Goal: Task Accomplishment & Management: Manage account settings

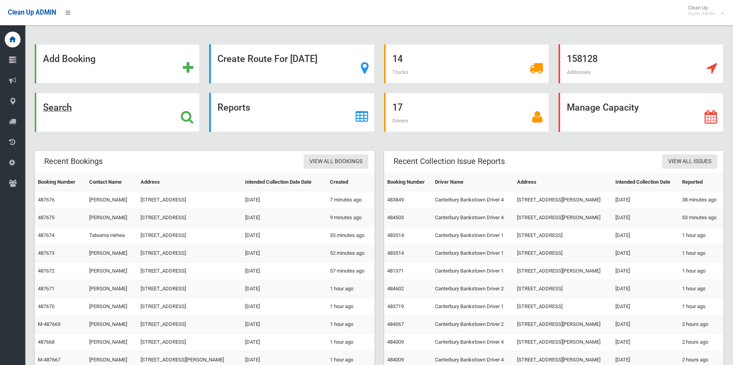
click at [190, 110] on icon at bounding box center [187, 116] width 13 height 13
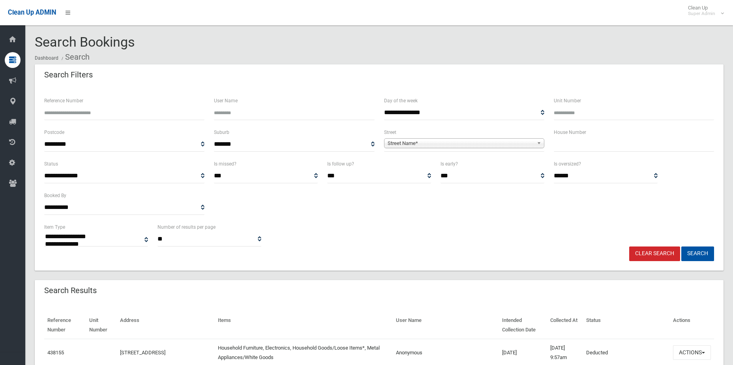
select select
click at [131, 118] on input "Reference Number" at bounding box center [124, 112] width 160 height 15
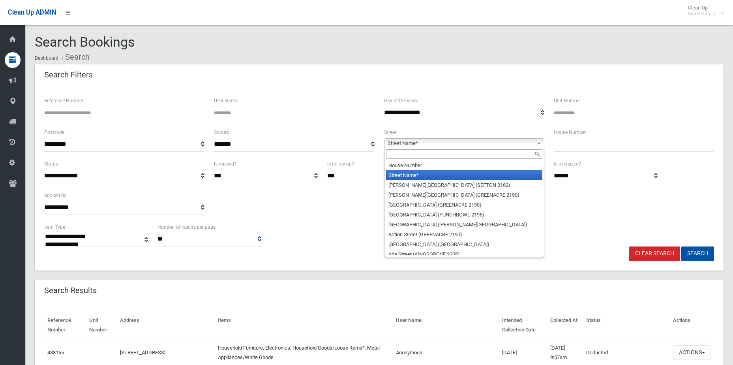
click at [499, 142] on span "Street Name*" at bounding box center [460, 142] width 146 height 9
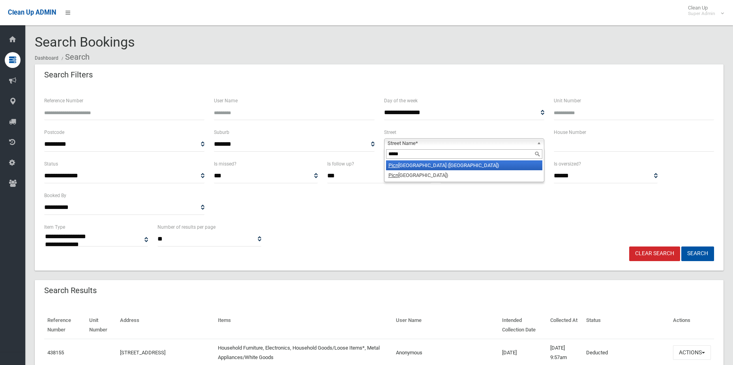
type input "******"
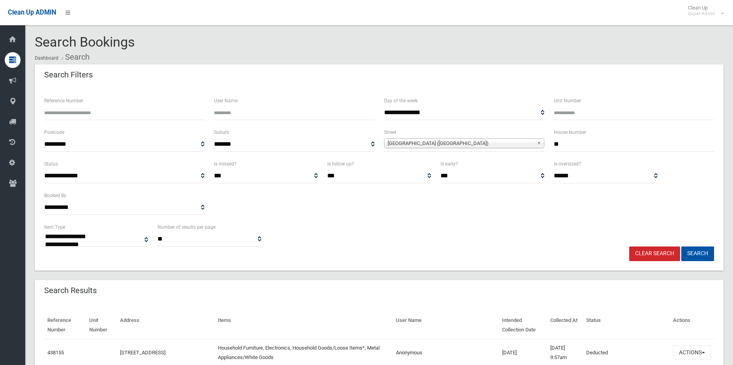
type input "**"
click at [499, 137] on span "**********" at bounding box center [464, 144] width 160 height 15
click at [498, 143] on span "[GEOGRAPHIC_DATA] ([GEOGRAPHIC_DATA])" at bounding box center [460, 142] width 146 height 9
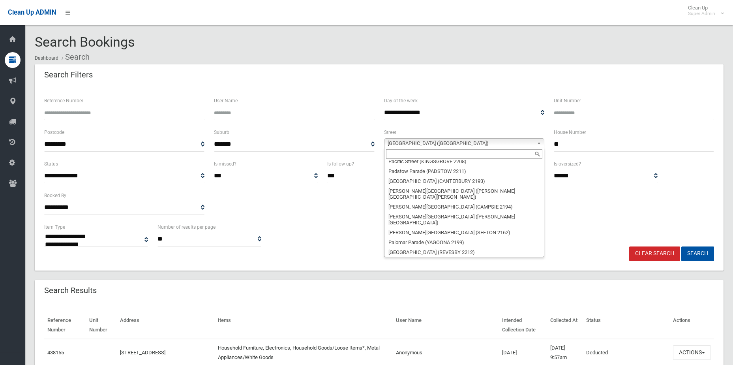
scroll to position [16428, 0]
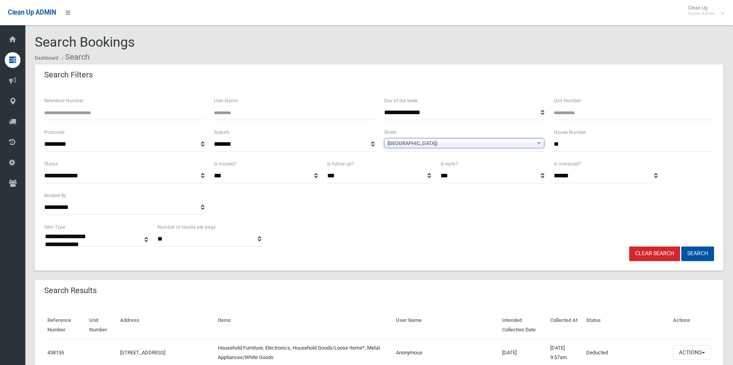
click at [681, 246] on button "Search" at bounding box center [697, 253] width 33 height 15
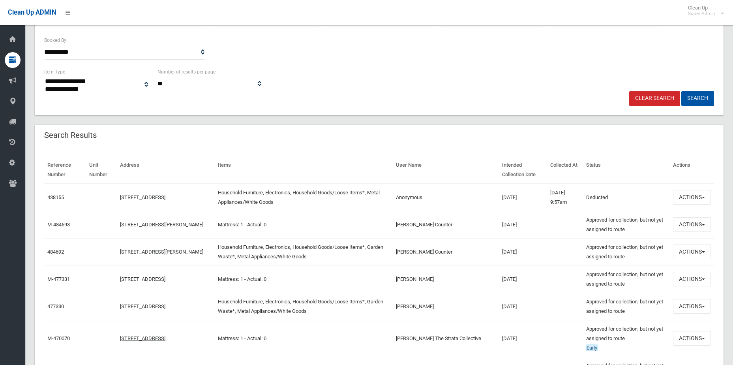
scroll to position [237, 0]
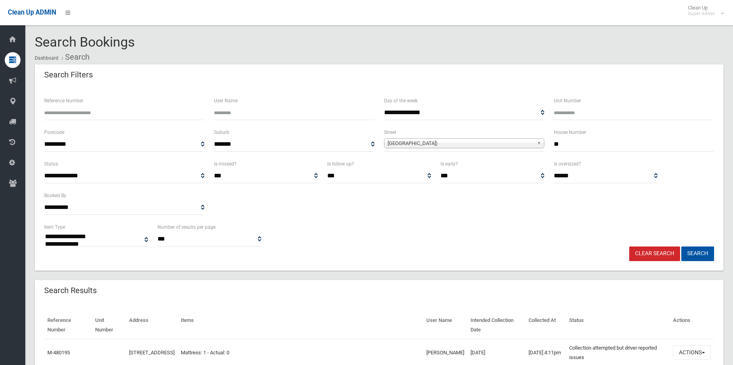
select select
click at [245, 110] on input "User Name" at bounding box center [294, 112] width 160 height 15
type input "*********"
click at [662, 254] on link "Clear Search" at bounding box center [654, 253] width 51 height 15
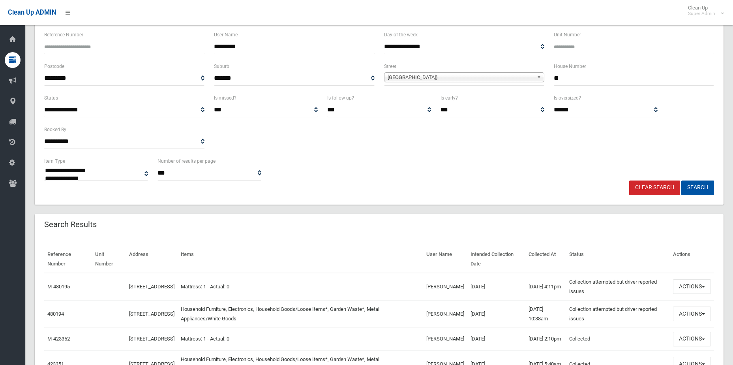
scroll to position [121, 0]
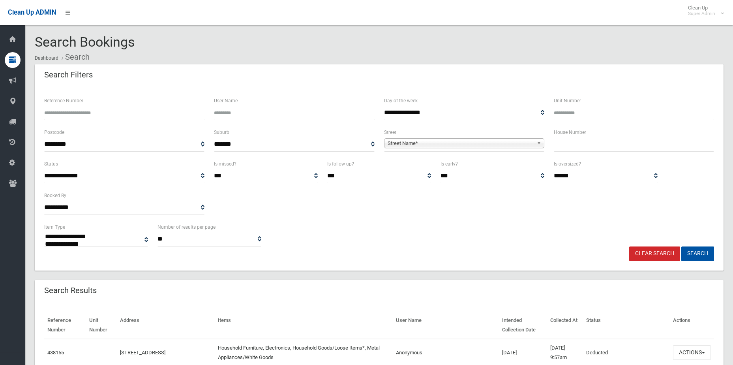
select select
click at [261, 107] on input "User Name" at bounding box center [294, 112] width 160 height 15
type input "*********"
click at [681, 246] on button "Search" at bounding box center [697, 253] width 33 height 15
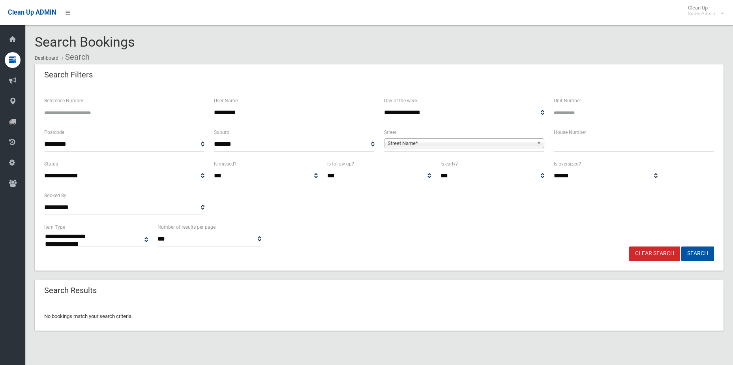
select select
drag, startPoint x: 258, startPoint y: 111, endPoint x: 174, endPoint y: 101, distance: 84.6
click at [174, 101] on div "**********" at bounding box center [378, 112] width 679 height 32
click at [339, 120] on input "*********" at bounding box center [294, 112] width 160 height 15
drag, startPoint x: 281, startPoint y: 114, endPoint x: 243, endPoint y: 111, distance: 37.6
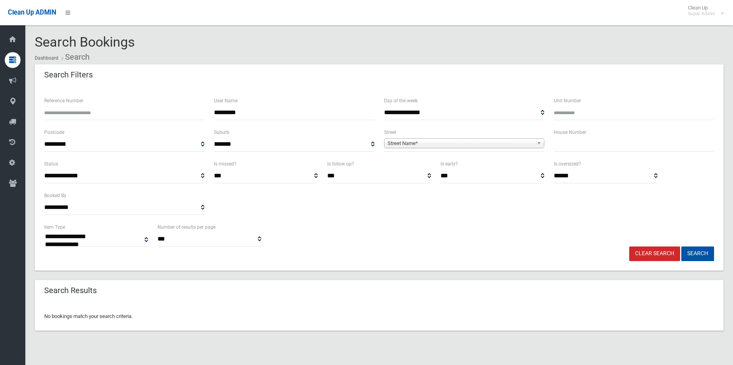
click at [246, 112] on input "*********" at bounding box center [294, 112] width 160 height 15
drag, startPoint x: 236, startPoint y: 110, endPoint x: 268, endPoint y: 111, distance: 32.0
click at [268, 111] on input "*********" at bounding box center [294, 112] width 160 height 15
type input "****"
click at [681, 246] on button "Search" at bounding box center [697, 253] width 33 height 15
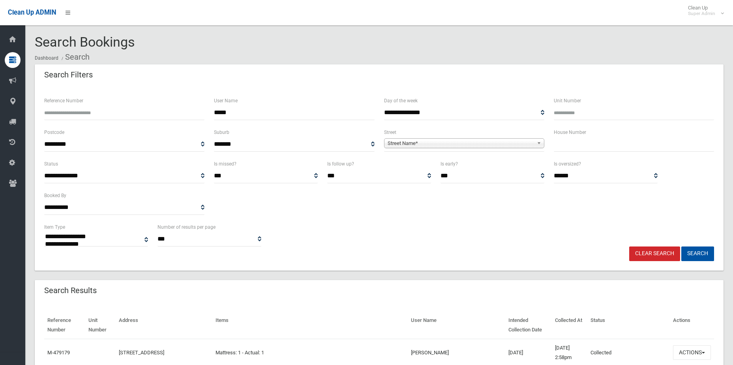
select select
click at [199, 177] on select "**********" at bounding box center [124, 175] width 160 height 15
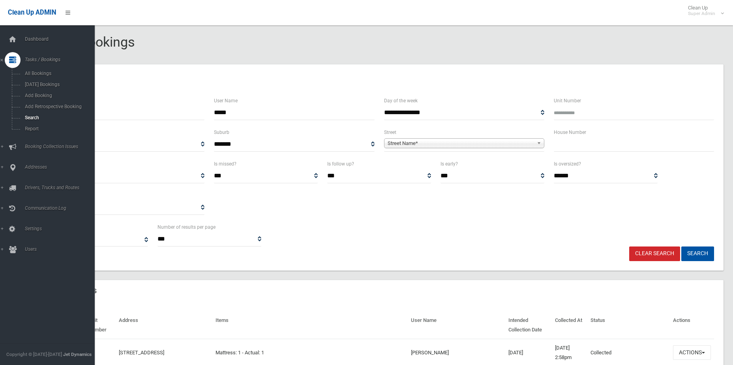
click at [13, 56] on icon at bounding box center [12, 60] width 7 height 16
click at [32, 58] on span "Tasks / Bookings" at bounding box center [61, 60] width 78 height 6
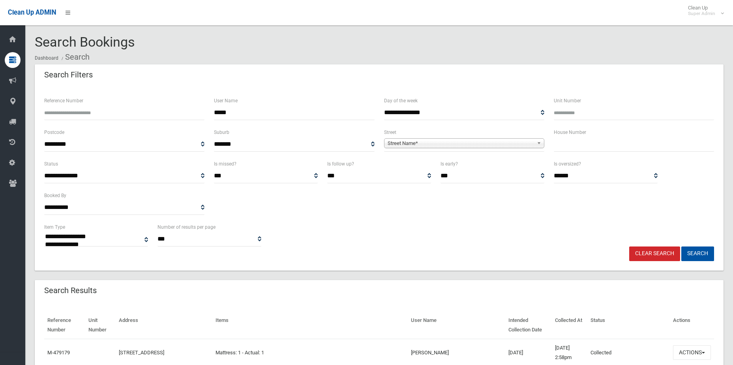
click at [458, 144] on span "Street Name*" at bounding box center [460, 142] width 146 height 9
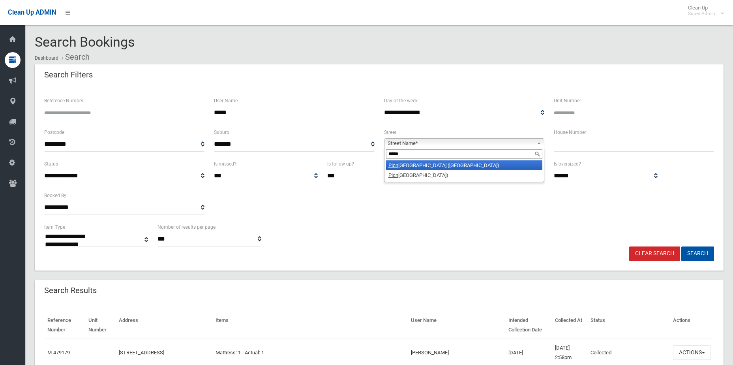
type input "******"
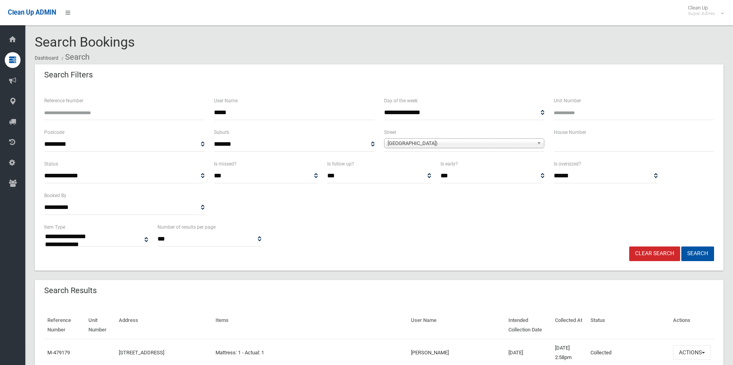
click at [681, 246] on button "Search" at bounding box center [697, 253] width 33 height 15
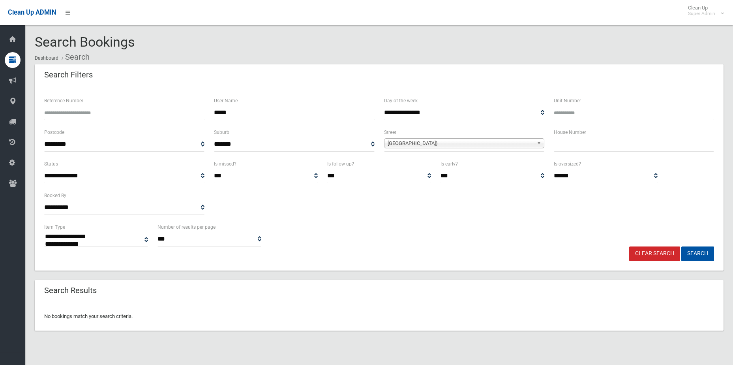
select select
drag, startPoint x: 248, startPoint y: 112, endPoint x: 131, endPoint y: 94, distance: 118.6
click at [131, 94] on div "**********" at bounding box center [379, 178] width 689 height 184
click at [681, 246] on button "Search" at bounding box center [697, 253] width 33 height 15
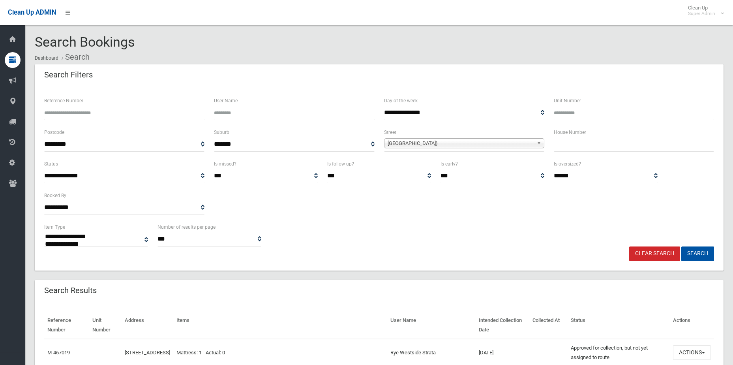
select select
click at [453, 142] on span "Picnic Point Road (PANANIA 2213)" at bounding box center [460, 142] width 146 height 9
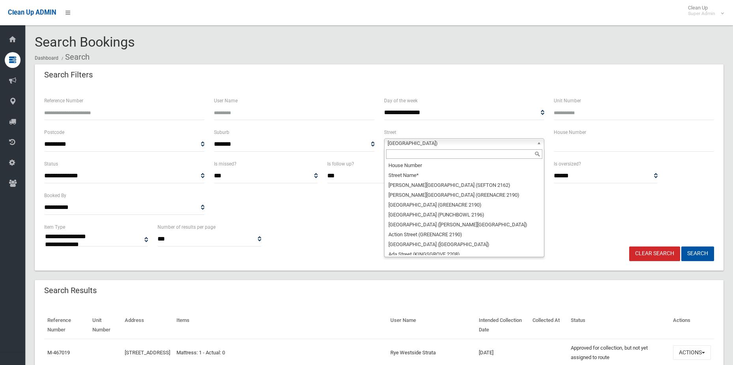
scroll to position [16428, 0]
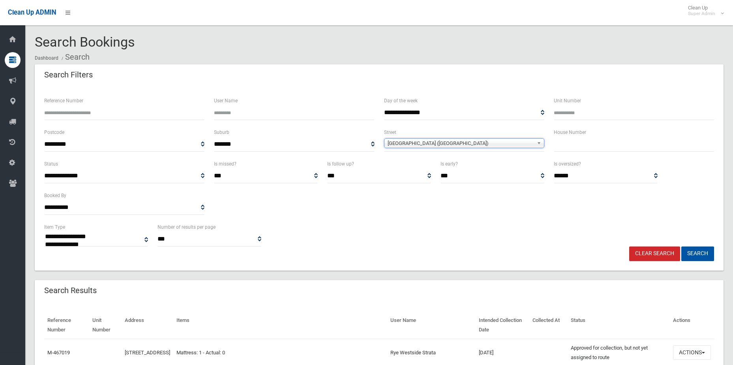
click at [578, 148] on input "text" at bounding box center [634, 144] width 160 height 15
type input "**"
click at [681, 246] on button "Search" at bounding box center [697, 253] width 33 height 15
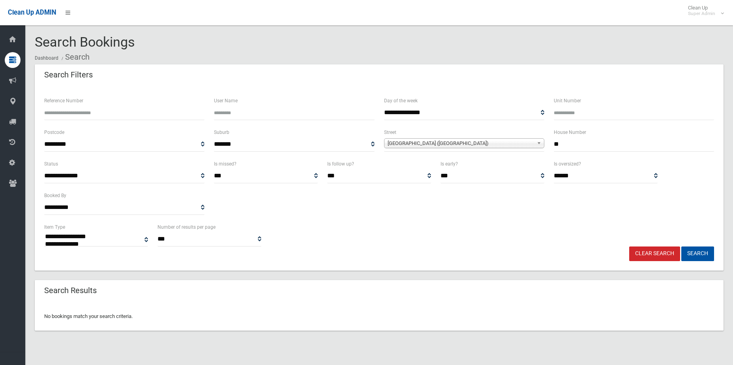
select select
drag, startPoint x: 578, startPoint y: 146, endPoint x: 537, endPoint y: 140, distance: 41.8
click at [536, 141] on div "**********" at bounding box center [378, 143] width 679 height 32
click at [681, 246] on button "Search" at bounding box center [697, 253] width 33 height 15
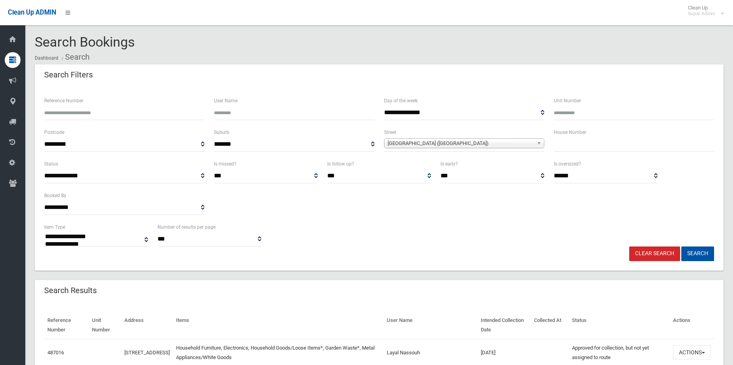
select select
click at [665, 251] on link "Clear Search" at bounding box center [654, 253] width 51 height 15
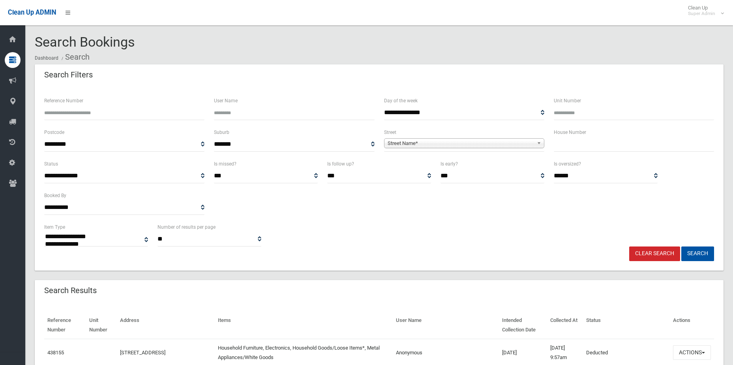
select select
click at [434, 145] on span "Street Name*" at bounding box center [460, 142] width 146 height 9
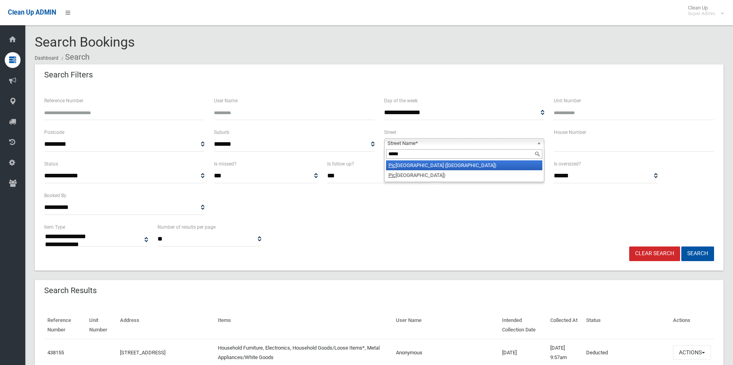
type input "******"
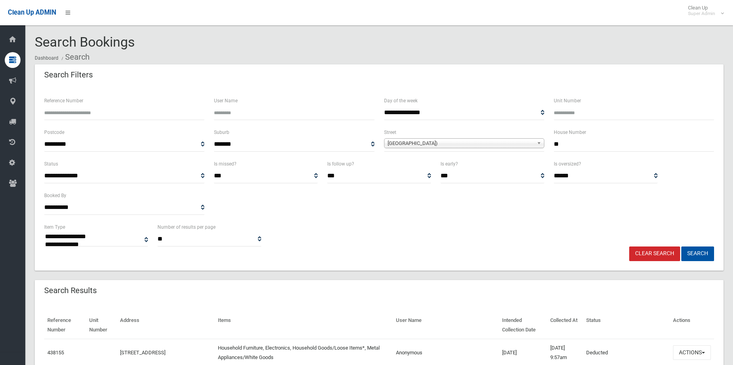
type input "**"
click at [681, 246] on button "Search" at bounding box center [697, 253] width 33 height 15
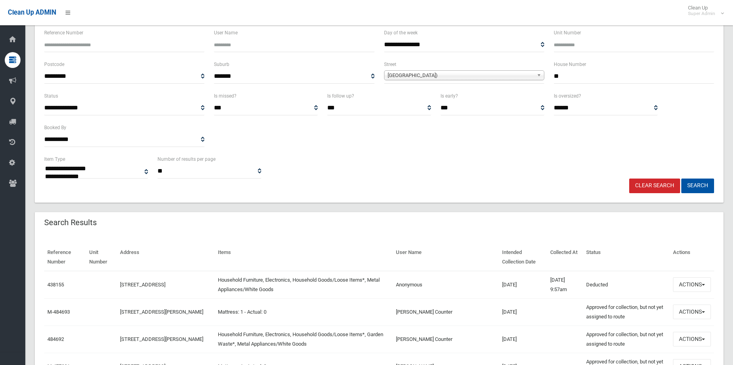
scroll to position [158, 0]
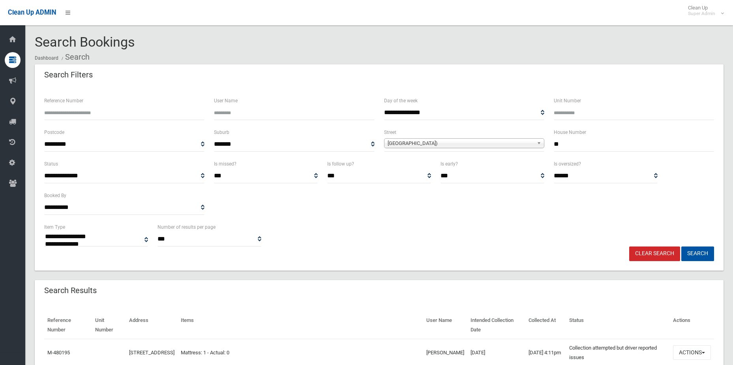
select select
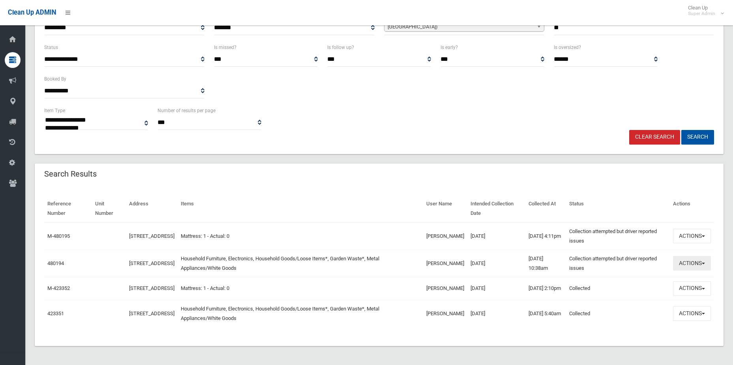
click at [676, 256] on button "Actions" at bounding box center [692, 263] width 38 height 15
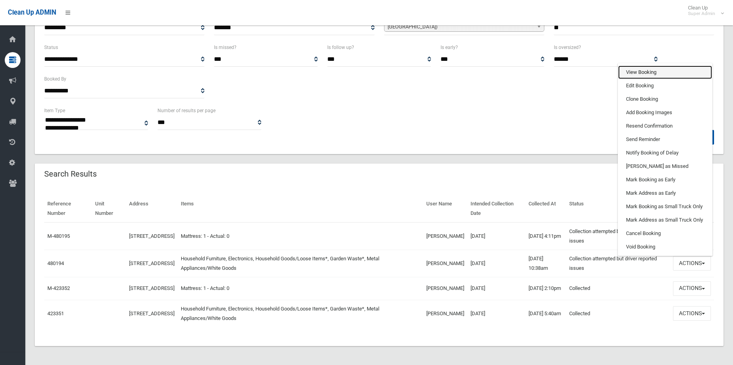
click at [631, 70] on link "View Booking" at bounding box center [665, 71] width 94 height 13
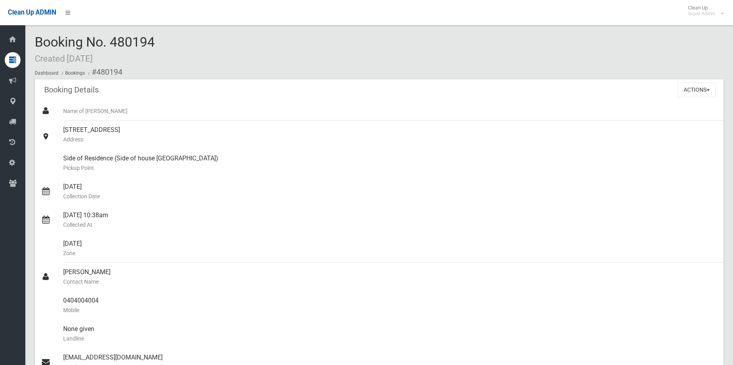
scroll to position [473, 0]
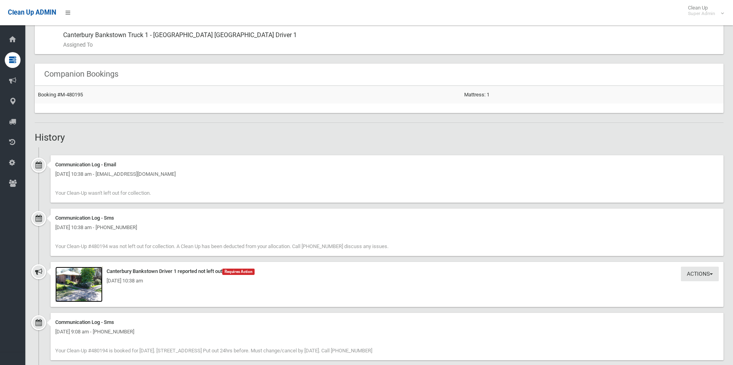
click at [79, 286] on img at bounding box center [78, 284] width 47 height 36
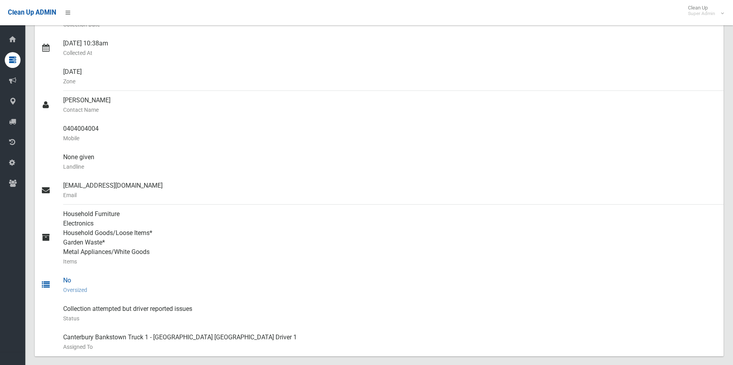
scroll to position [158, 0]
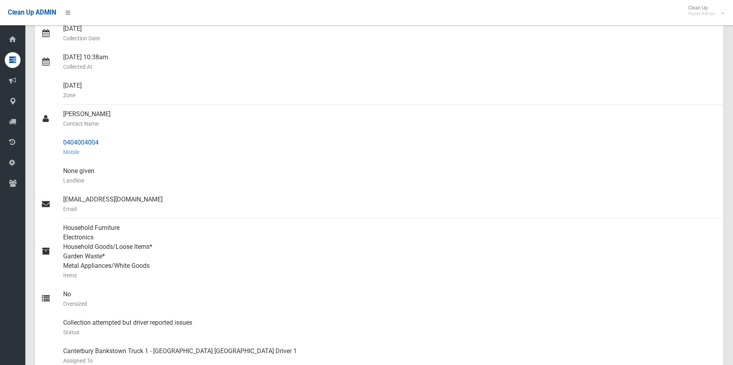
click at [111, 136] on div "0404004004 Mobile" at bounding box center [390, 147] width 654 height 28
drag, startPoint x: 111, startPoint y: 143, endPoint x: 36, endPoint y: 137, distance: 75.2
click at [36, 137] on link "0404004004 Mobile" at bounding box center [379, 147] width 689 height 28
copy link "0404004004"
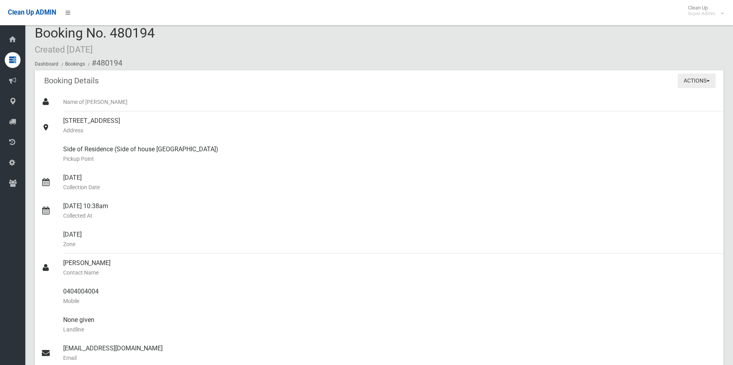
scroll to position [0, 0]
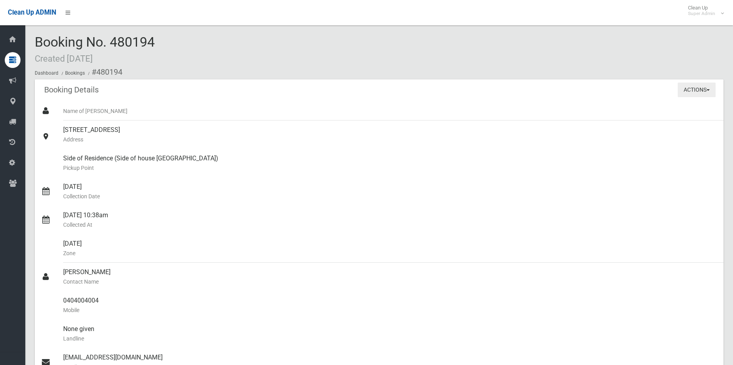
click at [714, 83] on button "Actions" at bounding box center [696, 89] width 38 height 15
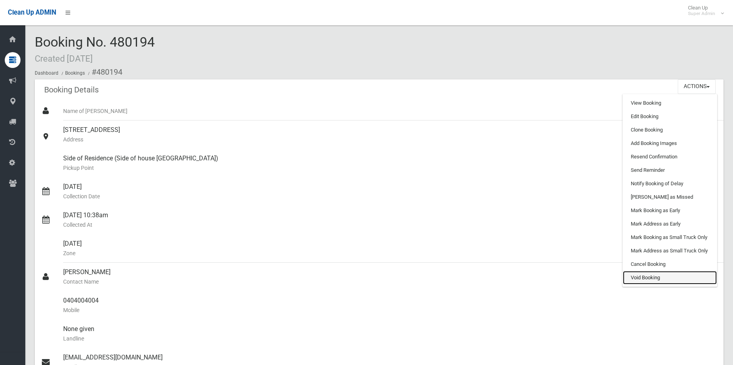
click at [652, 275] on link "Void Booking" at bounding box center [670, 277] width 94 height 13
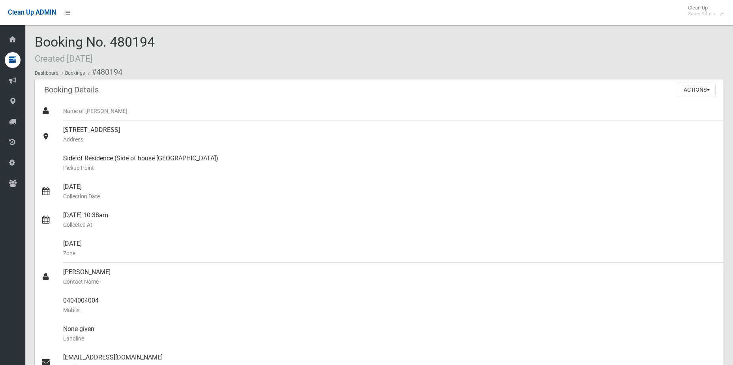
click at [690, 101] on div "Booking Details Actions View Booking Edit Booking Clone Booking Add Booking Ima…" at bounding box center [379, 303] width 689 height 448
drag, startPoint x: 690, startPoint y: 101, endPoint x: 687, endPoint y: 93, distance: 8.0
click at [688, 93] on button "Actions" at bounding box center [696, 89] width 38 height 15
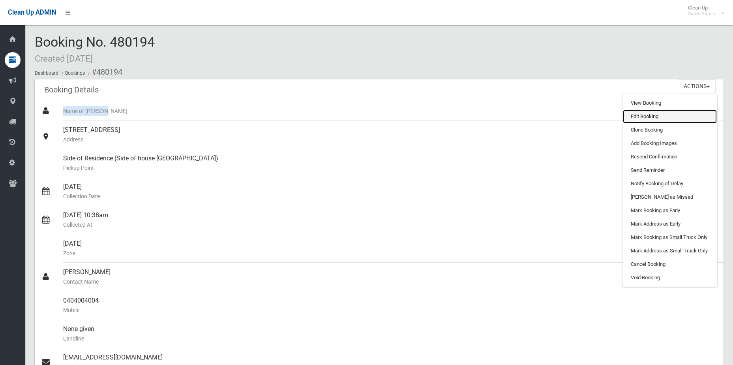
click at [676, 117] on link "Edit Booking" at bounding box center [670, 116] width 94 height 13
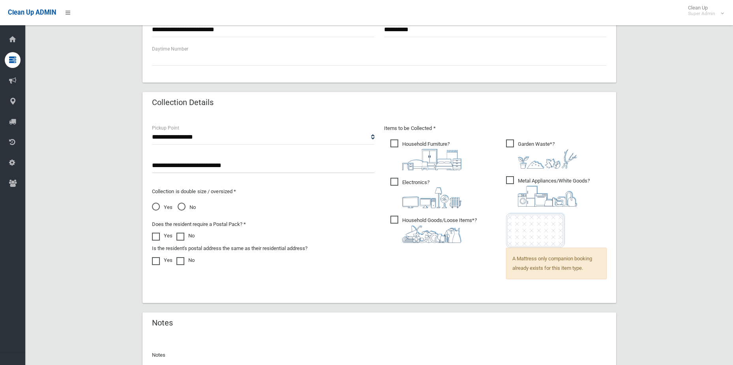
scroll to position [544, 0]
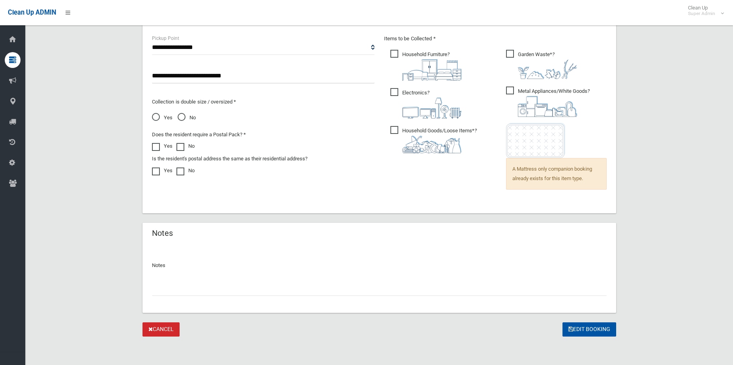
click at [420, 277] on div at bounding box center [379, 285] width 455 height 21
click at [420, 279] on div at bounding box center [379, 285] width 455 height 21
click at [417, 287] on input "text" at bounding box center [379, 288] width 455 height 15
type input "*"
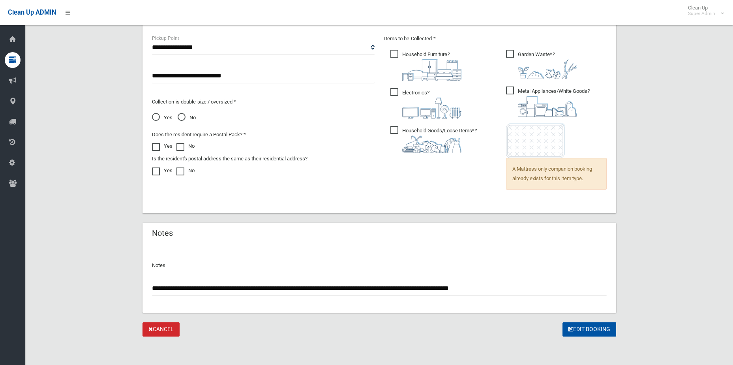
click at [215, 283] on input "**********" at bounding box center [379, 288] width 455 height 15
click at [532, 288] on input "**********" at bounding box center [379, 288] width 455 height 15
type input "**********"
click at [597, 328] on button "Edit Booking" at bounding box center [589, 329] width 54 height 15
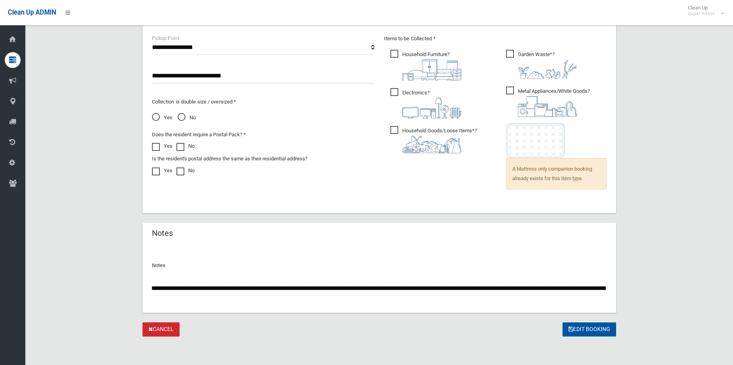
scroll to position [0, 0]
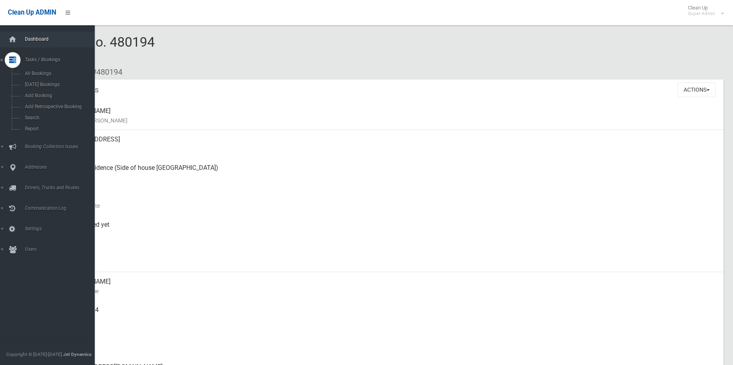
drag, startPoint x: 19, startPoint y: 33, endPoint x: 26, endPoint y: 39, distance: 9.5
click at [19, 33] on link "Dashboard" at bounding box center [50, 40] width 101 height 16
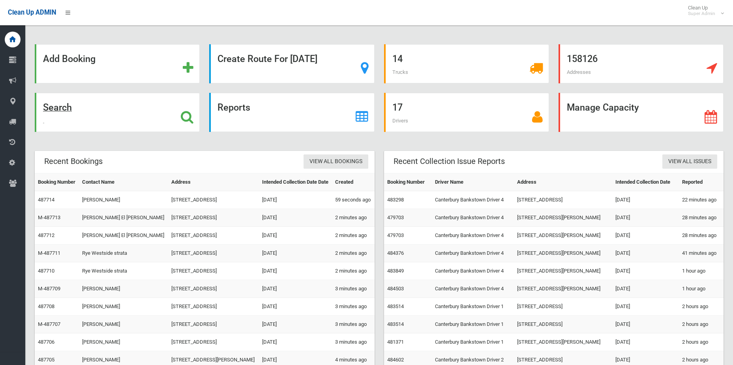
click at [182, 118] on icon at bounding box center [187, 116] width 13 height 13
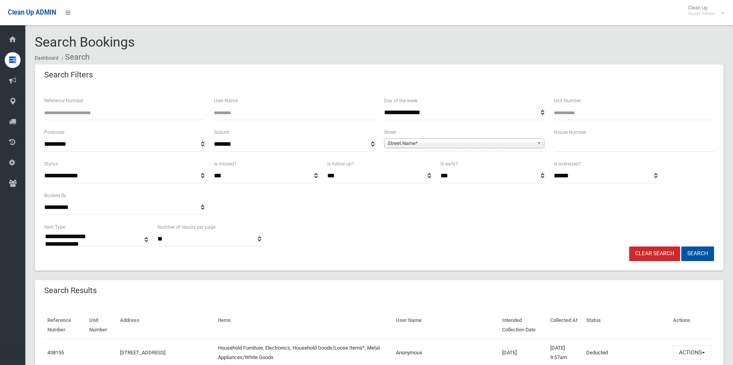
select select
click at [146, 110] on input "Reference Number" at bounding box center [124, 112] width 160 height 15
paste input "******"
type input "******"
click at [681, 246] on button "Search" at bounding box center [697, 253] width 33 height 15
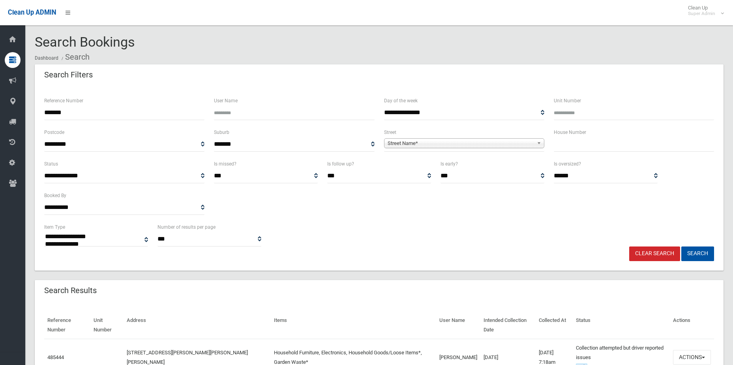
select select
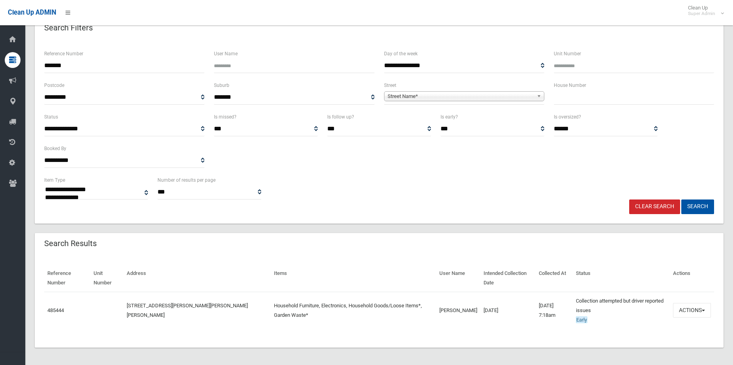
scroll to position [49, 0]
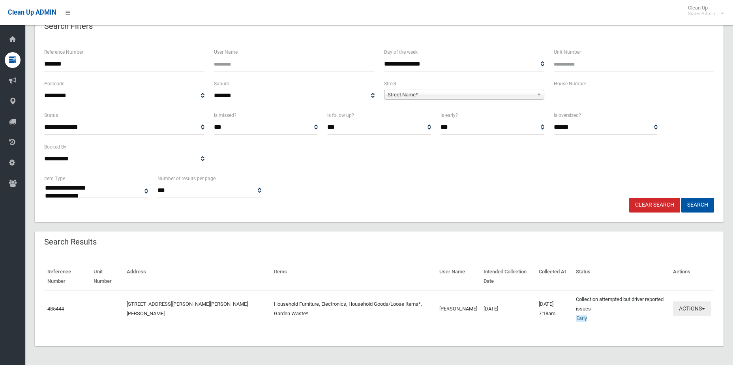
click at [682, 309] on button "Actions" at bounding box center [692, 308] width 38 height 15
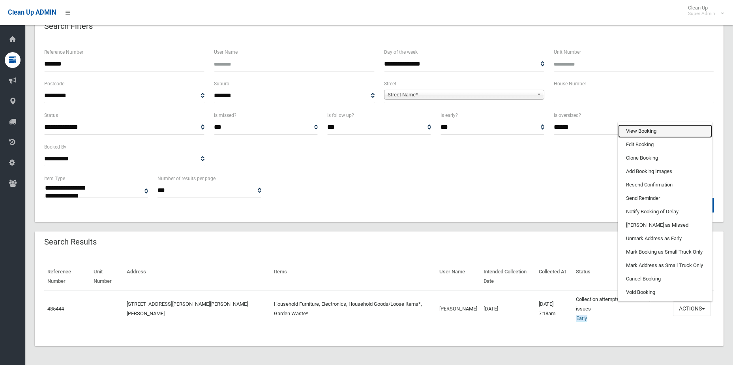
click at [646, 132] on link "View Booking" at bounding box center [665, 130] width 94 height 13
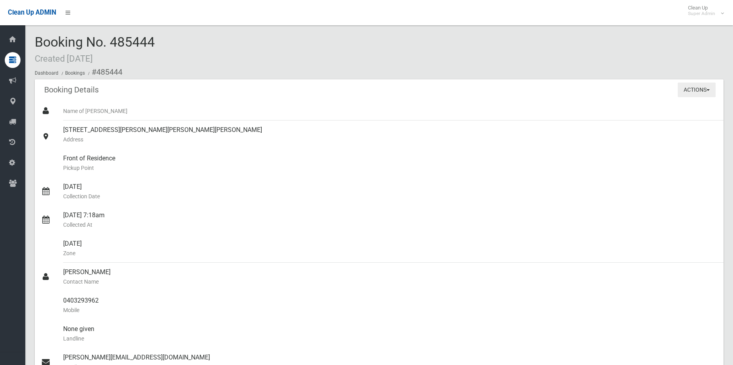
click at [688, 88] on button "Actions" at bounding box center [696, 89] width 38 height 15
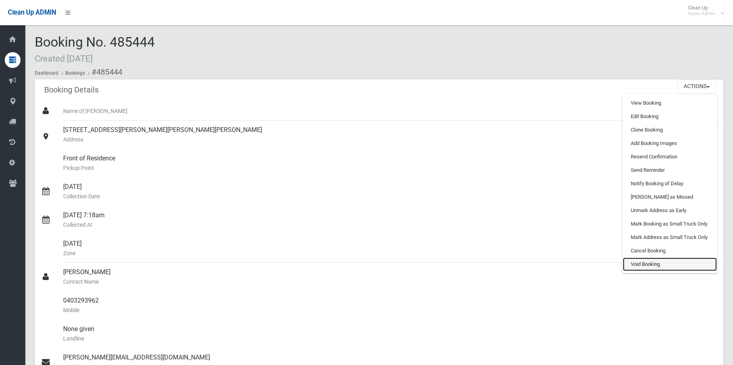
click at [652, 265] on link "Void Booking" at bounding box center [670, 263] width 94 height 13
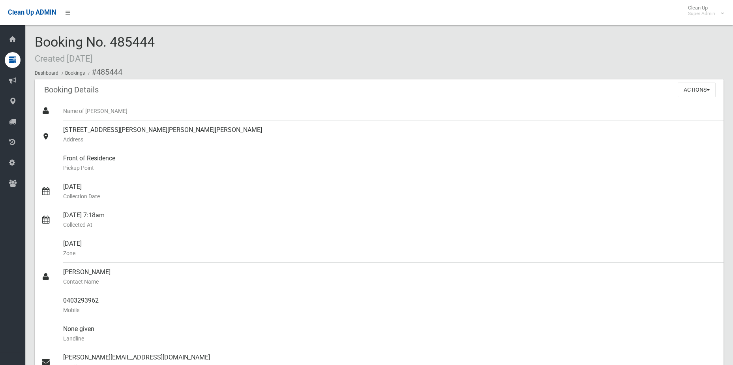
scroll to position [39, 0]
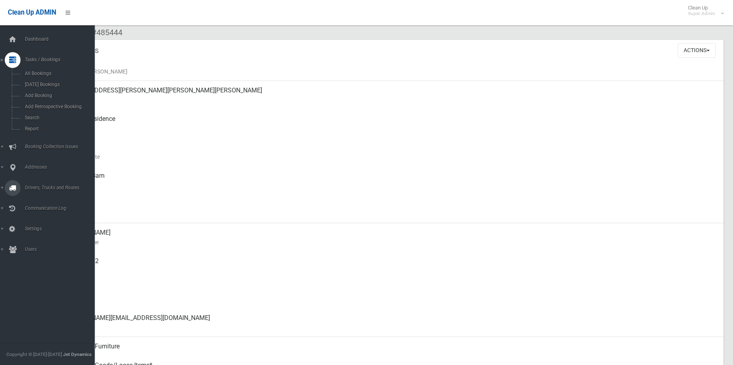
click at [32, 162] on link "Addresses" at bounding box center [50, 167] width 101 height 16
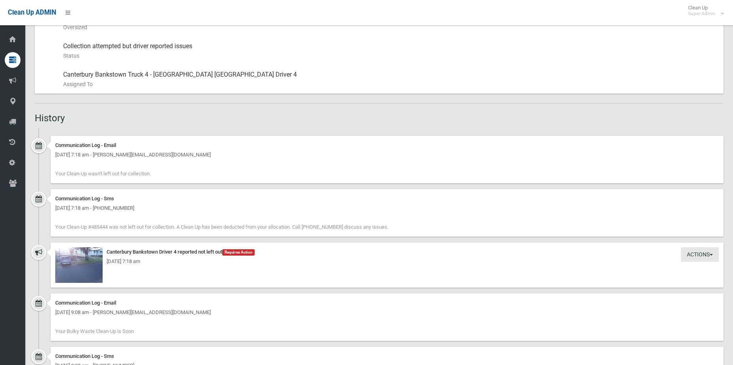
scroll to position [513, 0]
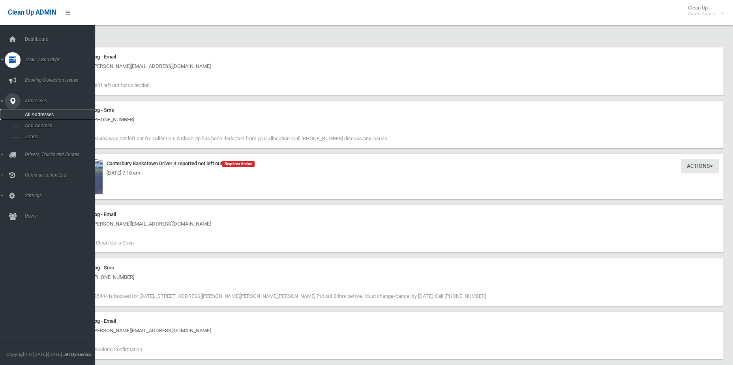
click at [36, 112] on span "All Addresses" at bounding box center [57, 115] width 71 height 6
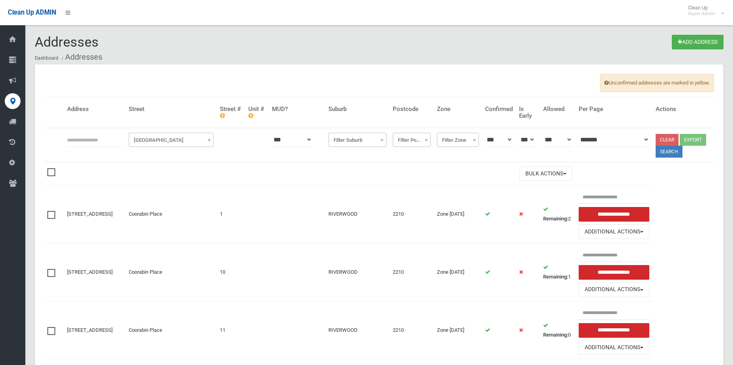
click at [104, 140] on input "text" at bounding box center [94, 139] width 55 height 15
type input "*********"
click button at bounding box center [0, 0] width 0 height 0
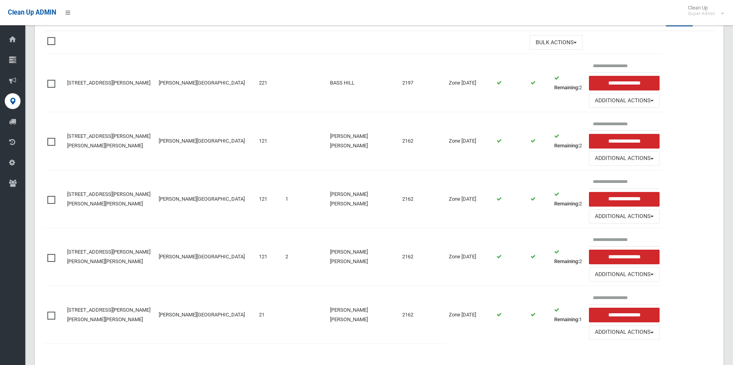
scroll to position [156, 0]
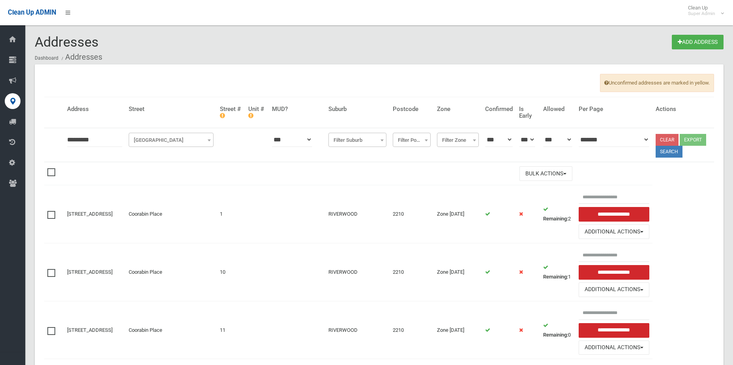
click button at bounding box center [0, 0] width 0 height 0
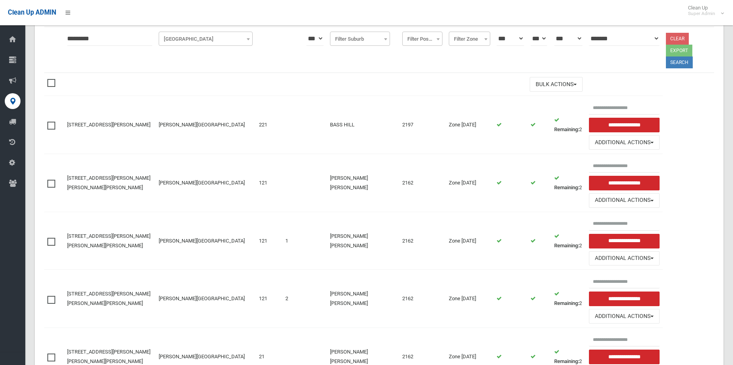
scroll to position [118, 0]
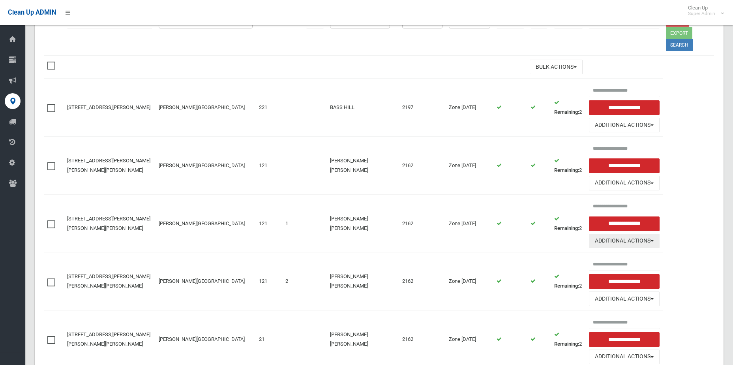
drag, startPoint x: 610, startPoint y: 227, endPoint x: 609, endPoint y: 223, distance: 4.1
click at [610, 234] on button "Additional Actions" at bounding box center [624, 241] width 71 height 15
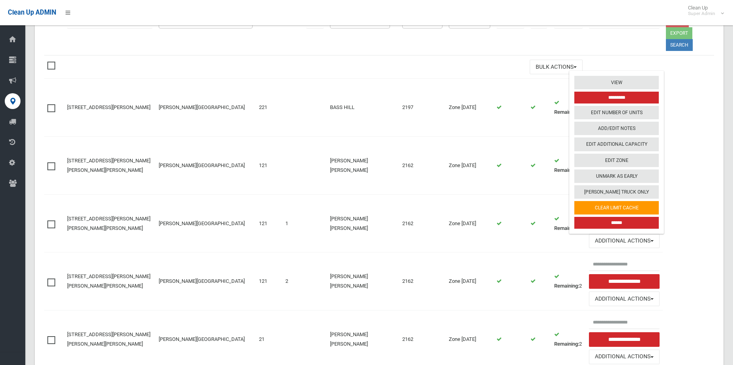
click at [608, 217] on input "******" at bounding box center [616, 223] width 84 height 12
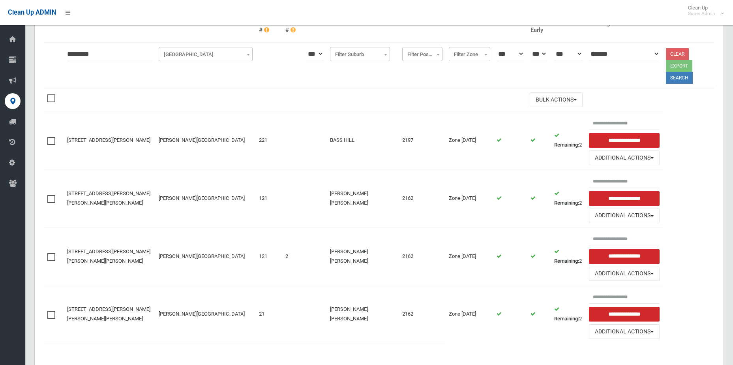
scroll to position [118, 0]
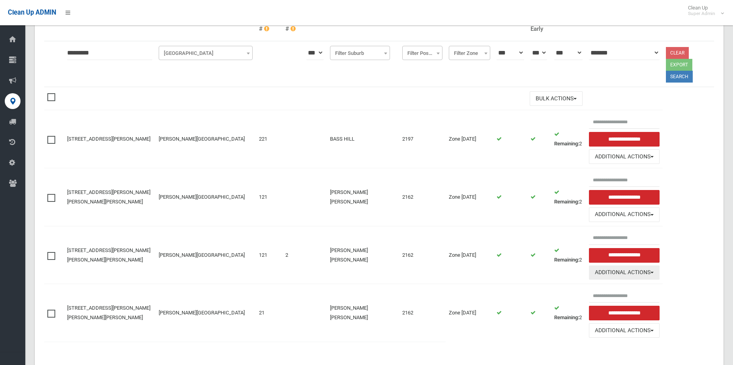
click at [593, 265] on button "Additional Actions" at bounding box center [624, 272] width 71 height 15
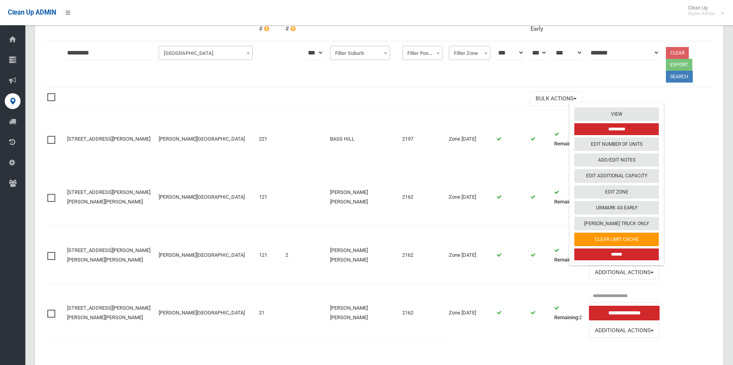
click at [594, 248] on input "******" at bounding box center [616, 254] width 84 height 12
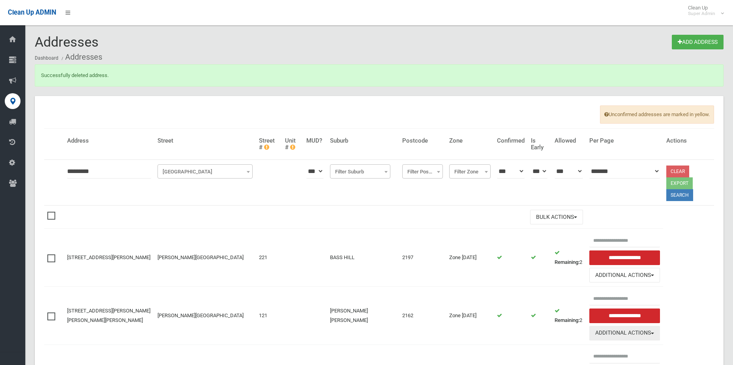
click at [617, 326] on button "Additional Actions" at bounding box center [624, 333] width 71 height 15
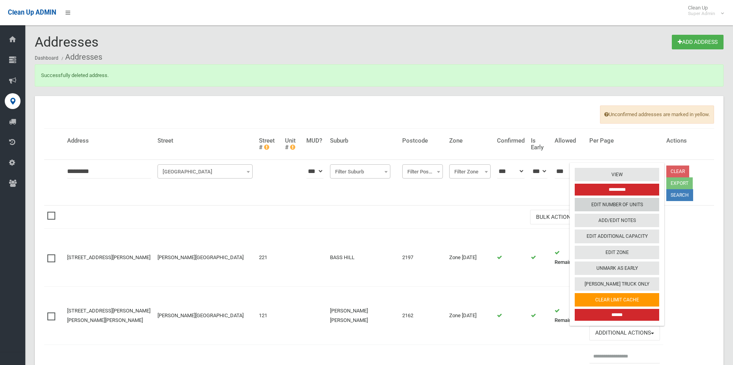
click at [595, 198] on link "Edit Number of Units" at bounding box center [616, 204] width 84 height 13
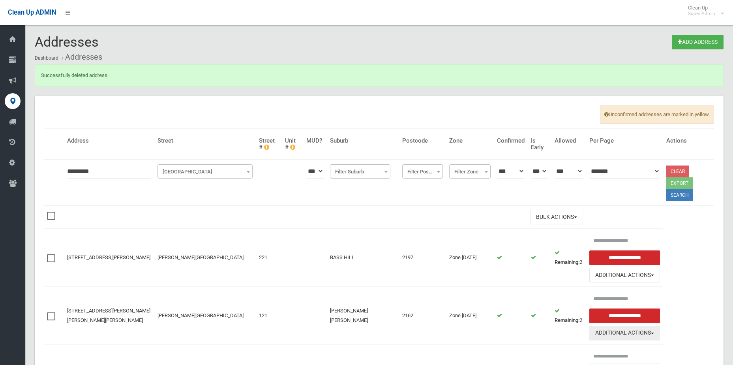
click at [614, 326] on button "Additional Actions" at bounding box center [624, 333] width 71 height 15
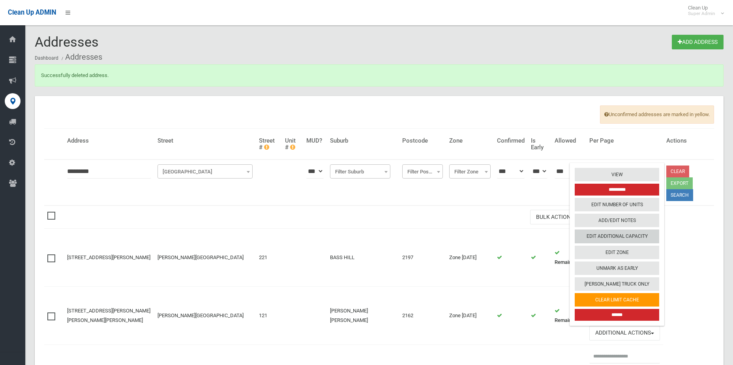
click at [625, 229] on link "Edit Additional Capacity" at bounding box center [616, 235] width 84 height 13
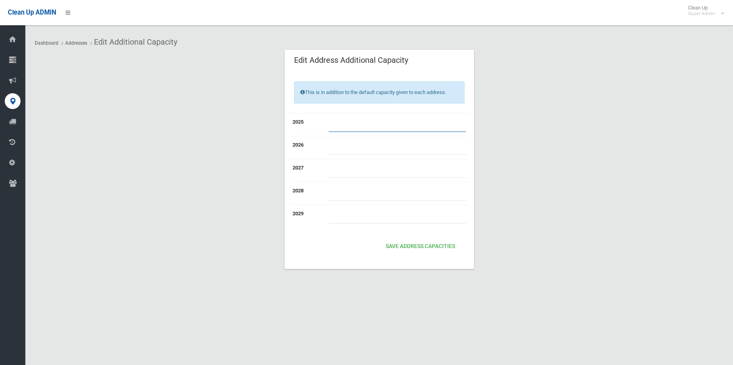
click at [334, 123] on input "number" at bounding box center [397, 124] width 138 height 15
type input "*"
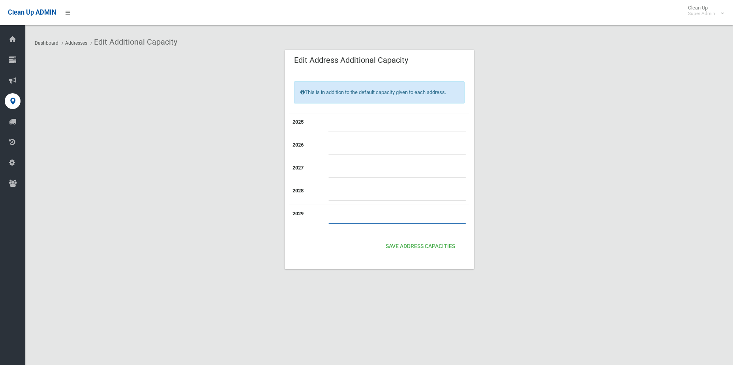
type input "*"
click at [334, 122] on input "*" at bounding box center [397, 124] width 138 height 15
type input "*"
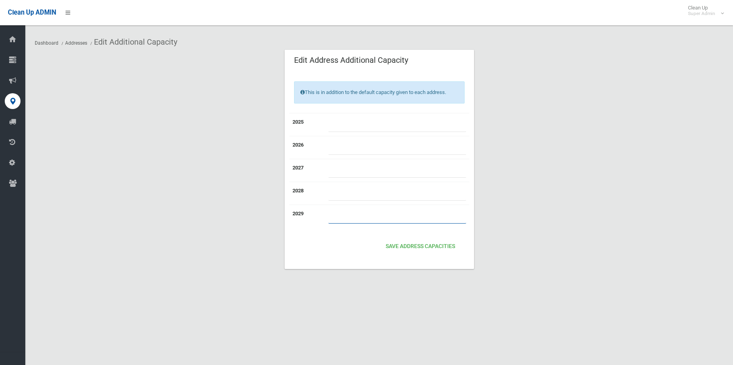
type input "*"
click at [334, 122] on input "number" at bounding box center [397, 124] width 138 height 15
type input "*"
click at [397, 241] on button "Save Address capacities" at bounding box center [420, 246] width 76 height 15
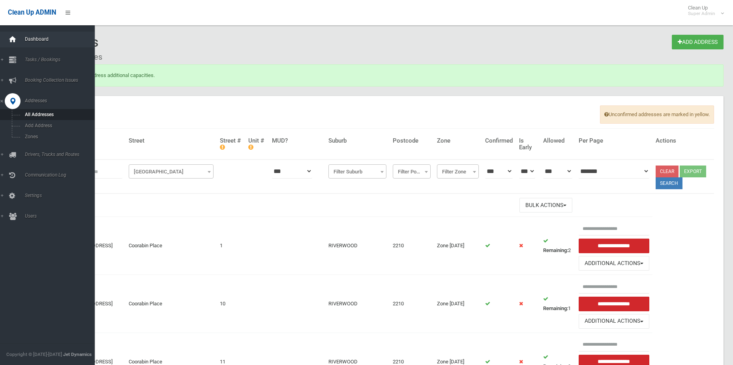
click at [17, 38] on icon at bounding box center [12, 40] width 9 height 16
